Goal: Task Accomplishment & Management: Complete application form

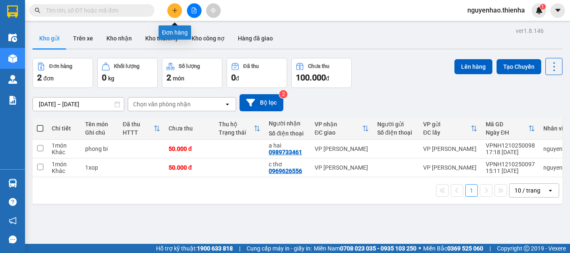
click at [177, 13] on icon "plus" at bounding box center [175, 11] width 6 height 6
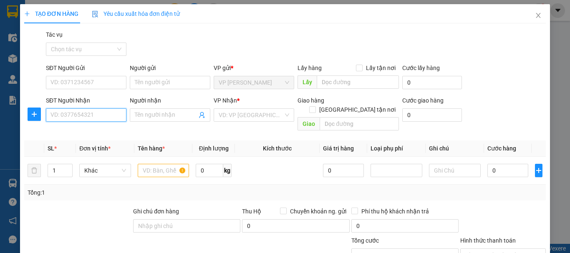
click at [88, 117] on input "SĐT Người Nhận" at bounding box center [86, 115] width 81 height 13
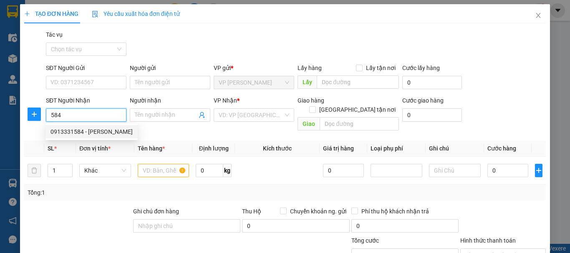
click at [76, 132] on div "0913331584 - [PERSON_NAME]" at bounding box center [92, 131] width 82 height 9
type input "0913331584"
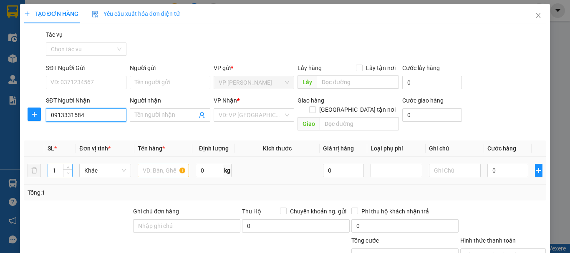
type input "c hằng"
type input "0913331584"
click at [149, 166] on input "text" at bounding box center [164, 170] width 52 height 13
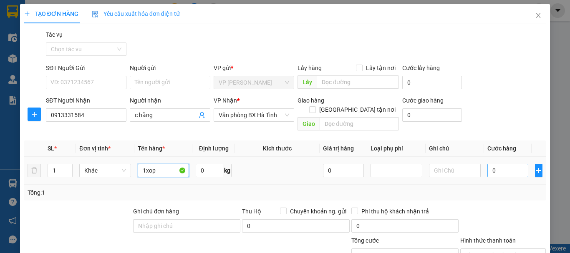
type input "1xop"
click at [488, 164] on input "0" at bounding box center [508, 170] width 41 height 13
type input "7"
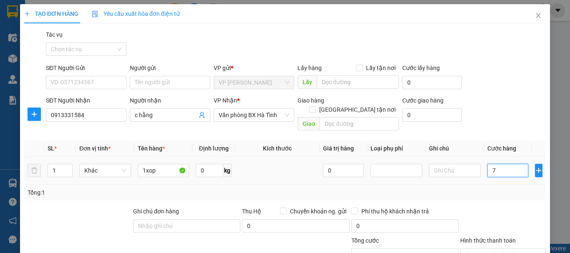
type input "70"
type input "700"
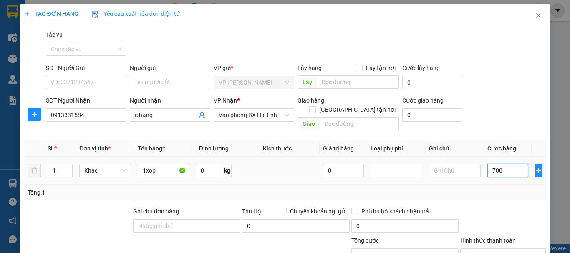
type input "700"
type input "7.000"
type input "70.000"
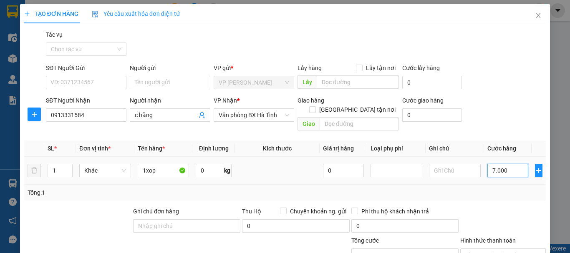
type input "70.000"
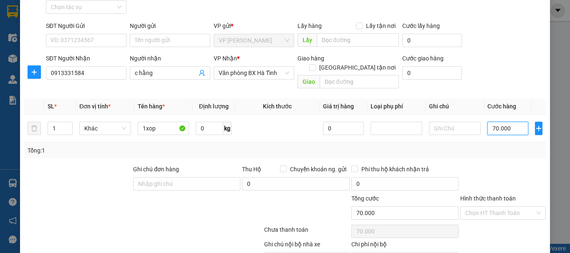
scroll to position [81, 0]
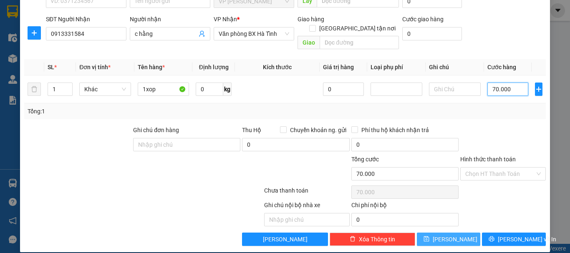
type input "70.000"
click at [446, 235] on span "[PERSON_NAME]" at bounding box center [455, 239] width 45 height 9
type input "0"
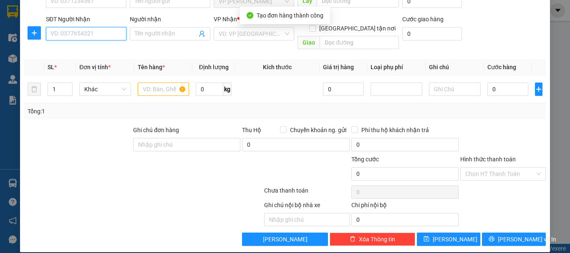
click at [97, 35] on input "SĐT Người Nhận" at bounding box center [86, 33] width 81 height 13
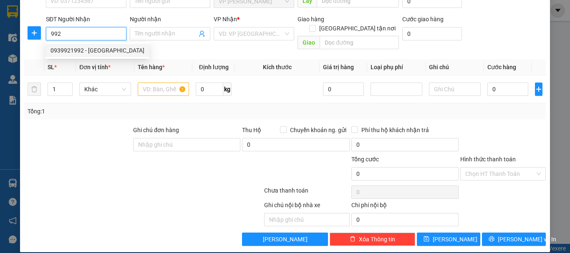
click at [92, 48] on div "0939921992 - [GEOGRAPHIC_DATA]" at bounding box center [98, 50] width 94 height 9
type input "0939921992"
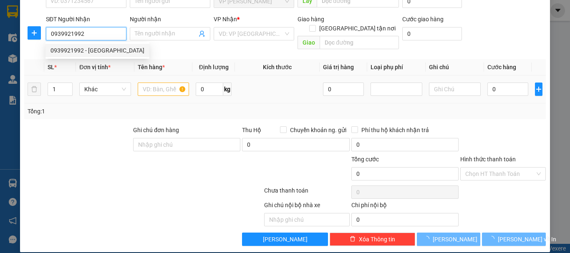
type input "[PERSON_NAME]"
checkbox input "true"
type input "c2 vinhome"
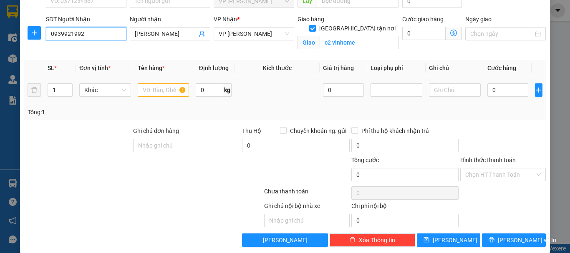
type input "0939921992"
click at [154, 90] on input "text" at bounding box center [164, 89] width 52 height 13
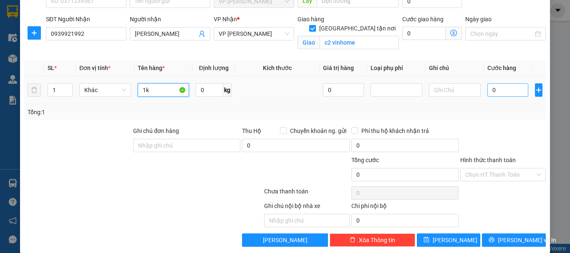
type input "1k"
click at [488, 89] on input "0" at bounding box center [508, 89] width 41 height 13
type input "5"
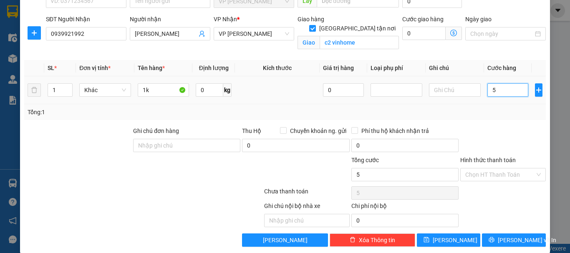
type input "50"
type input "500"
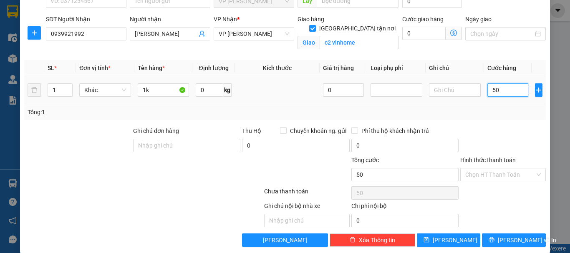
type input "500"
type input "5.000"
type input "50.000"
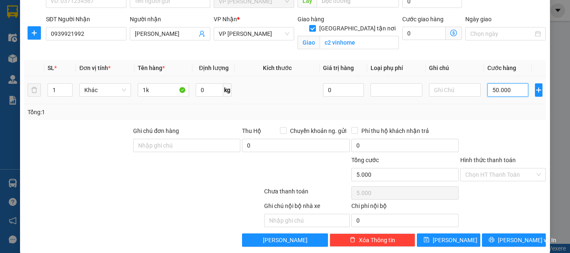
type input "50.000"
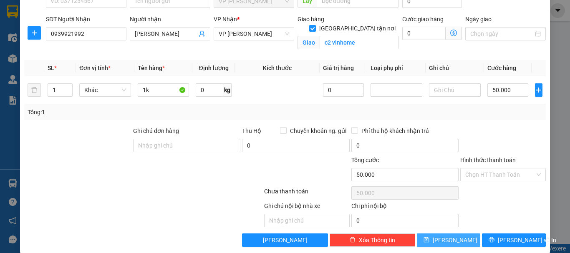
click at [429, 243] on icon "save" at bounding box center [426, 240] width 5 height 5
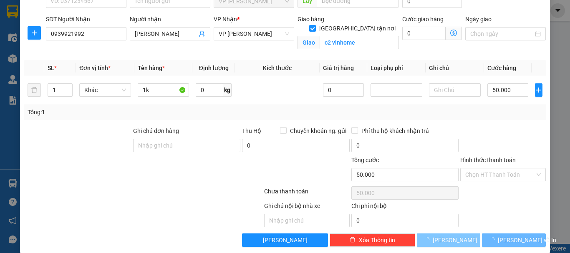
checkbox input "false"
type input "0"
